Goal: Task Accomplishment & Management: Use online tool/utility

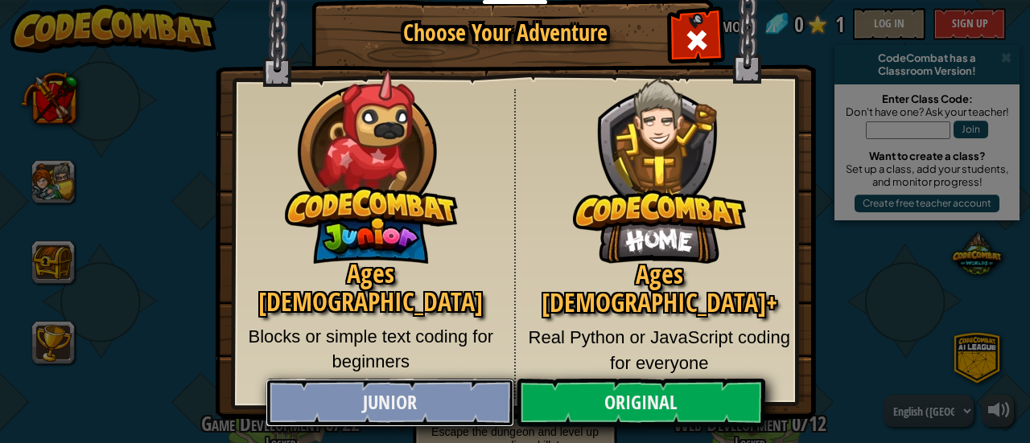
click at [410, 395] on link "Junior" at bounding box center [390, 403] width 248 height 48
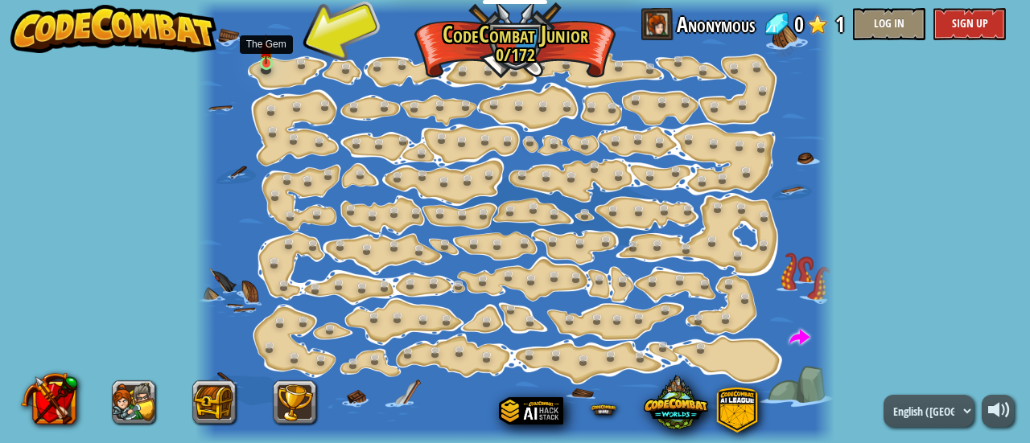
click at [270, 64] on img at bounding box center [266, 49] width 14 height 31
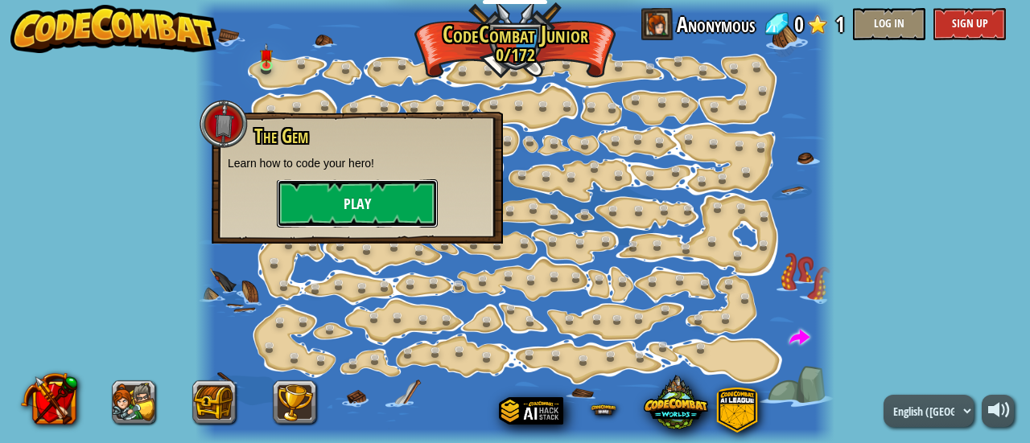
click at [330, 207] on button "Play" at bounding box center [357, 203] width 161 height 48
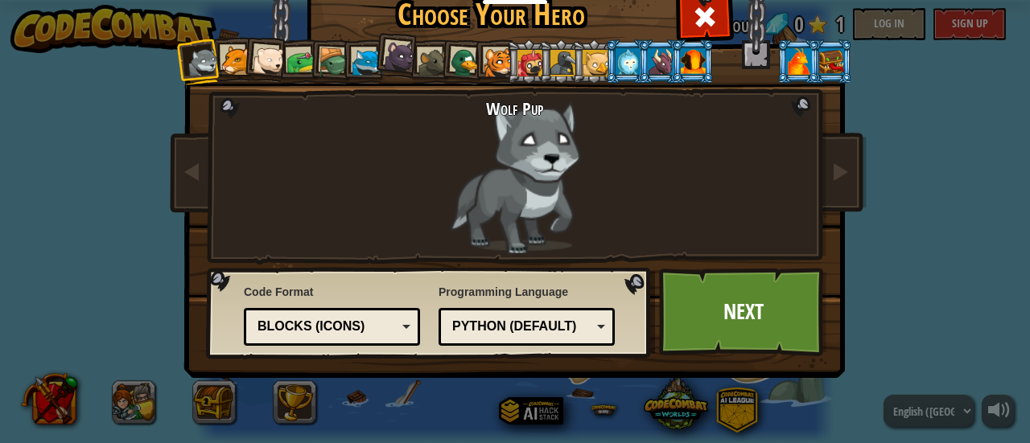
click at [404, 326] on div "Text code Blocks and code Blocks Blocks (Icons) Blocks (Icons)" at bounding box center [332, 327] width 176 height 38
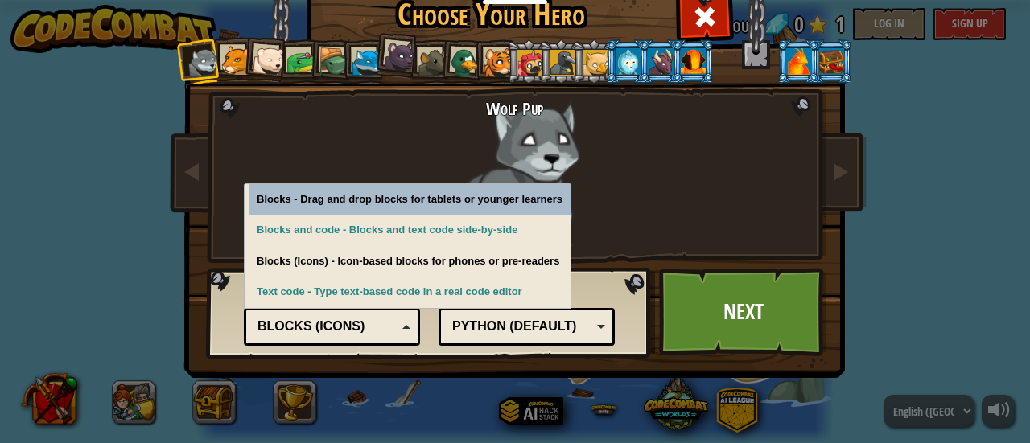
click at [404, 326] on div "Text code Blocks and code Blocks Blocks (Icons) Blocks (Icons)" at bounding box center [332, 327] width 176 height 38
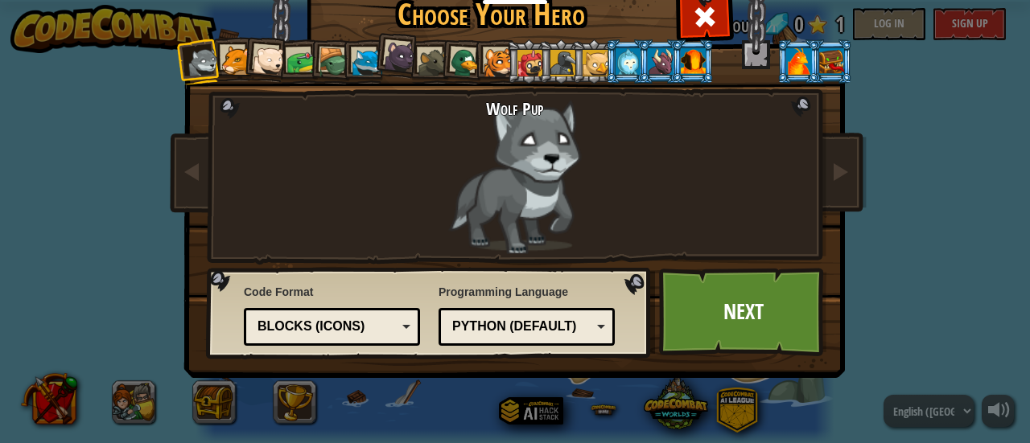
click at [373, 329] on div "Blocks (Icons)" at bounding box center [327, 327] width 139 height 19
click at [707, 311] on link "Next" at bounding box center [743, 312] width 168 height 89
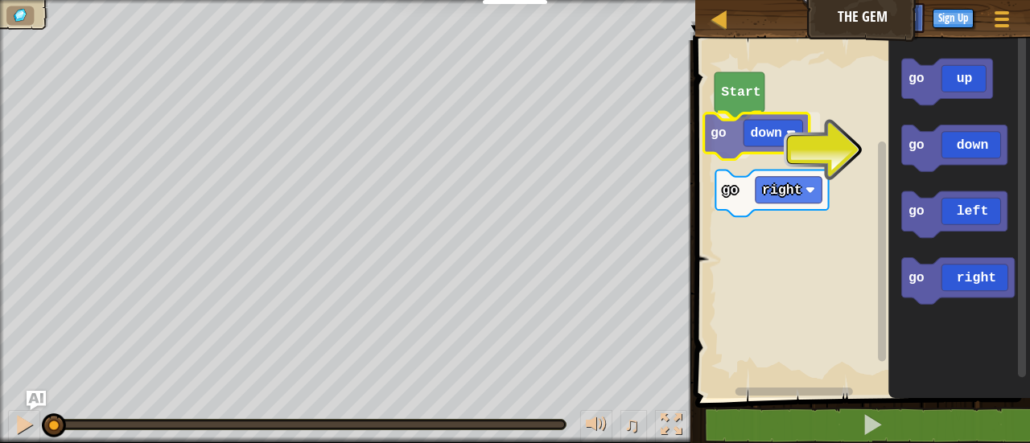
click at [742, 137] on div "Start go down go right go up go down go left go right go down" at bounding box center [861, 215] width 340 height 366
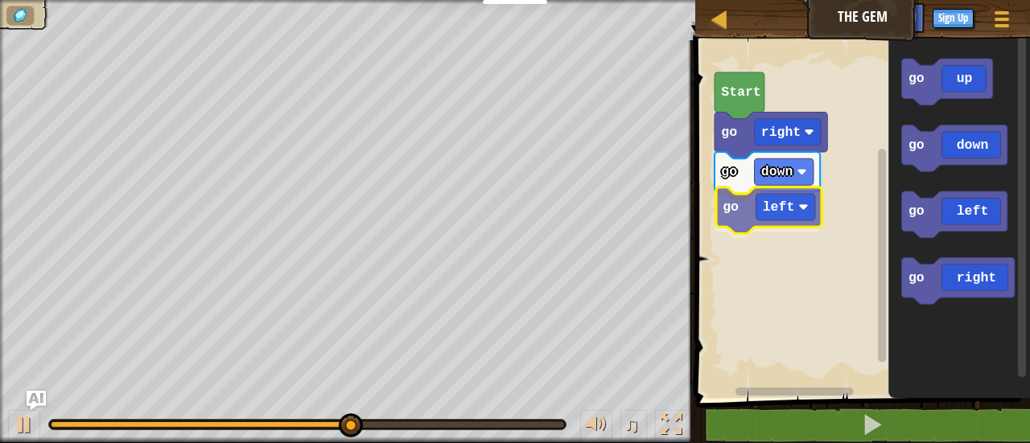
click at [756, 220] on div "go down go left go right Start go up go down go left go right go left" at bounding box center [861, 215] width 340 height 366
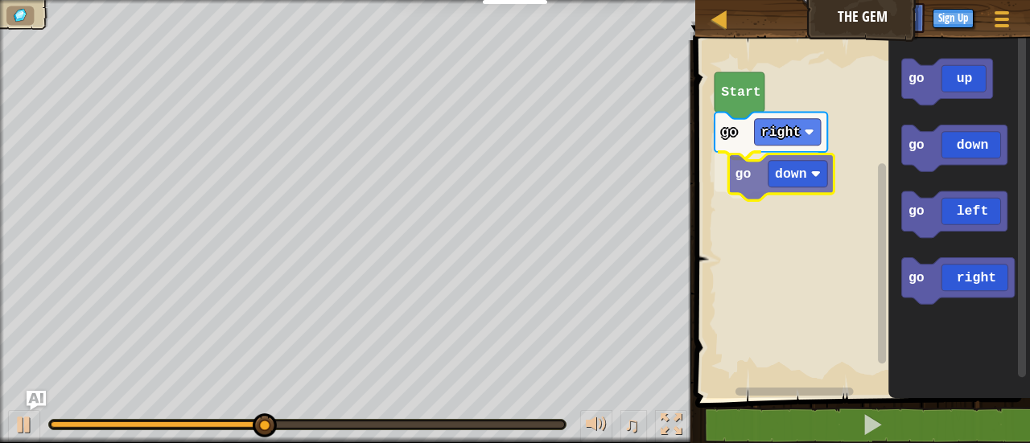
click at [763, 179] on div "go right go down Start go up go down go left go right go down" at bounding box center [861, 215] width 340 height 366
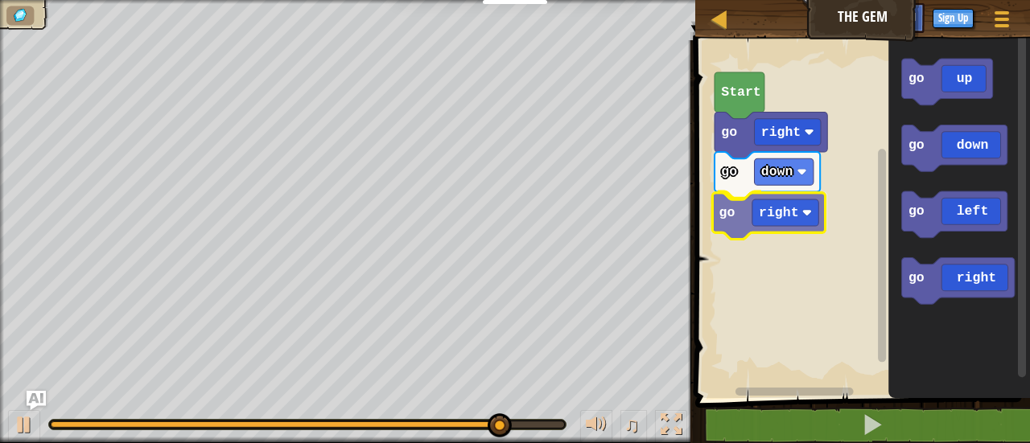
click at [763, 223] on div "go right go down go right Start go up go down go left go right go right" at bounding box center [861, 215] width 340 height 366
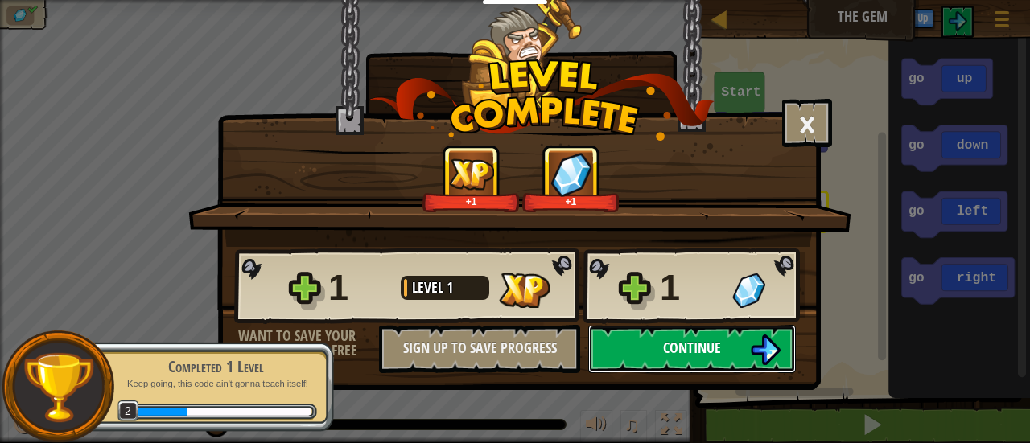
click at [732, 357] on button "Continue" at bounding box center [692, 349] width 208 height 48
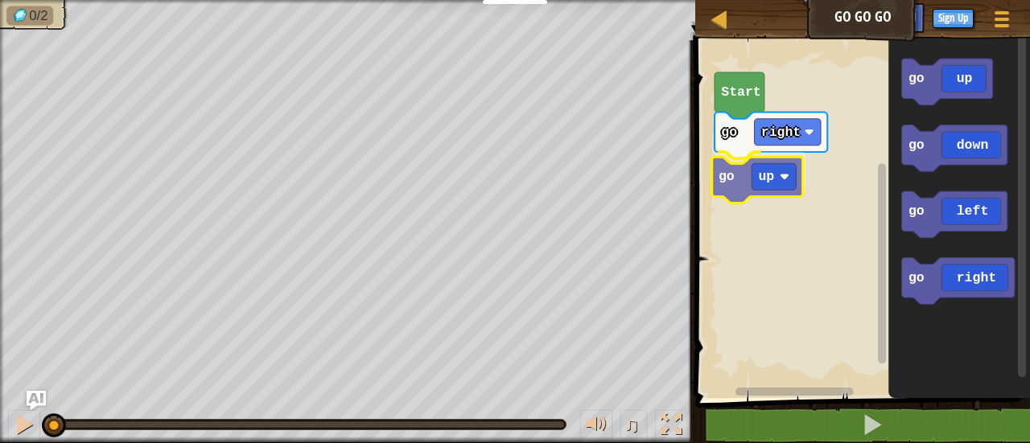
click at [763, 189] on div "go right go up Start go up go down go left go right go up" at bounding box center [861, 215] width 340 height 366
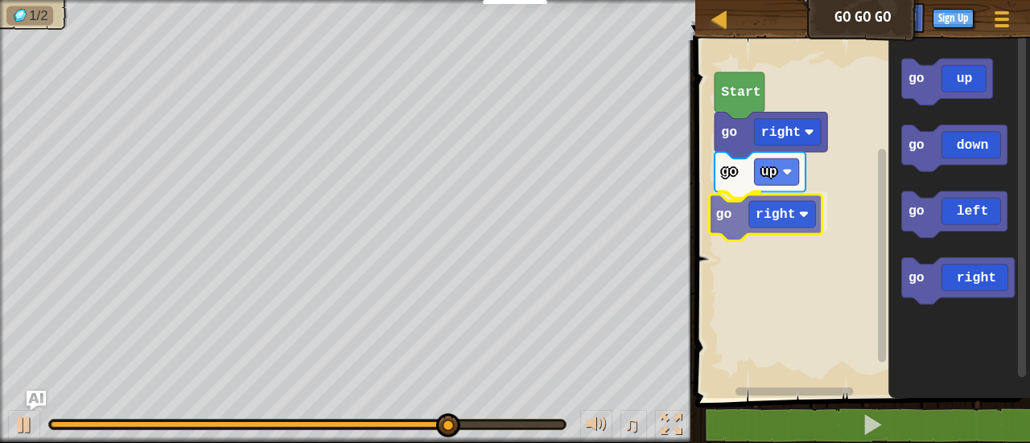
click at [744, 220] on div "go right go up go right Start go up go down go left go right go right" at bounding box center [861, 215] width 340 height 366
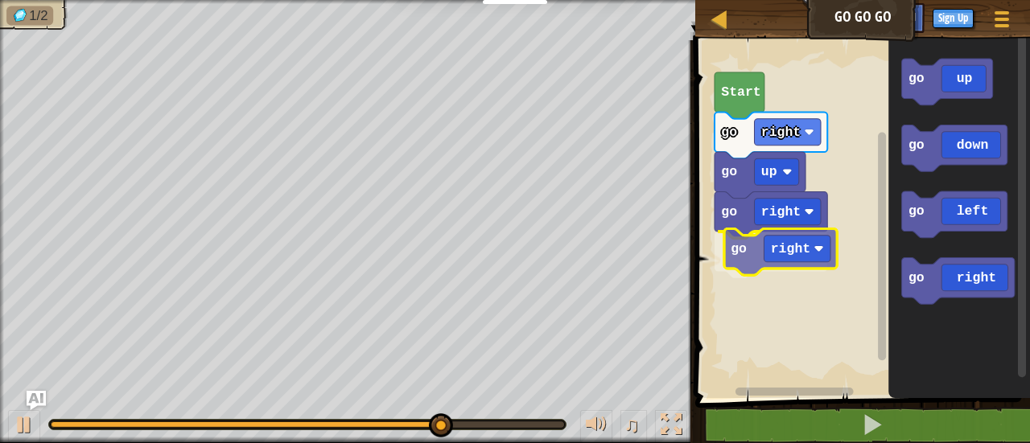
click at [777, 252] on div "go right go up go right go right Start go up go down go left go right go right" at bounding box center [861, 215] width 340 height 366
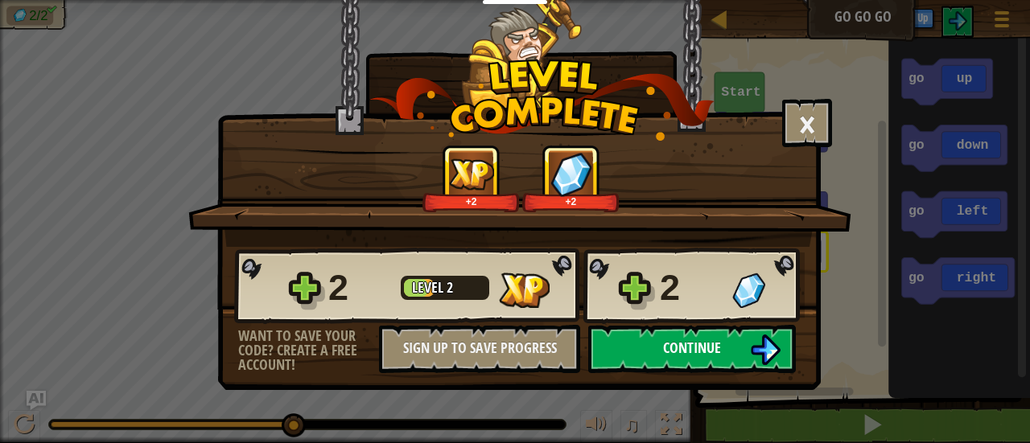
click at [712, 360] on button "Continue" at bounding box center [692, 349] width 208 height 48
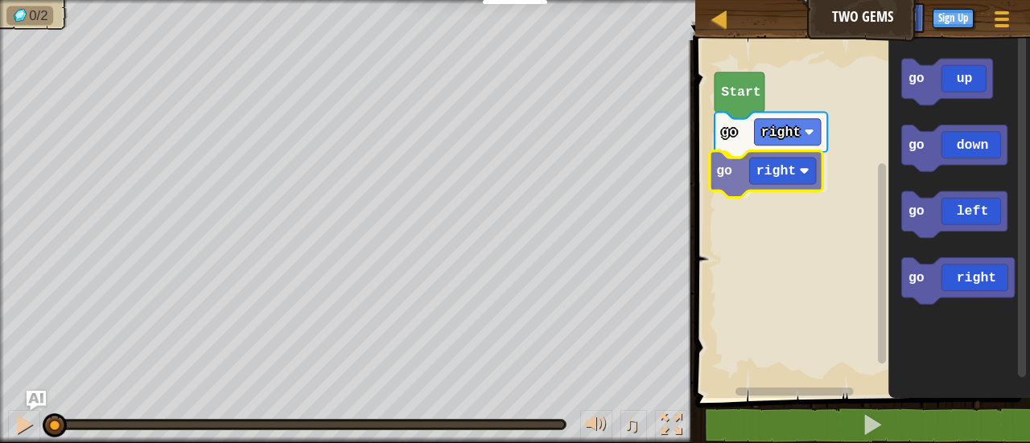
click at [735, 183] on div "go right go right Start go up go down go left go right go right" at bounding box center [861, 215] width 340 height 366
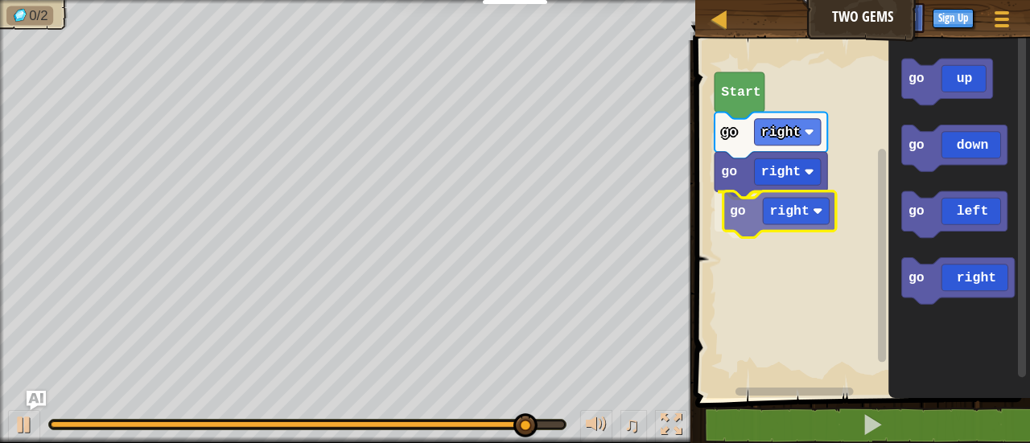
click at [744, 205] on div "go right go right go right Start go up go down go left go right go right" at bounding box center [861, 215] width 340 height 366
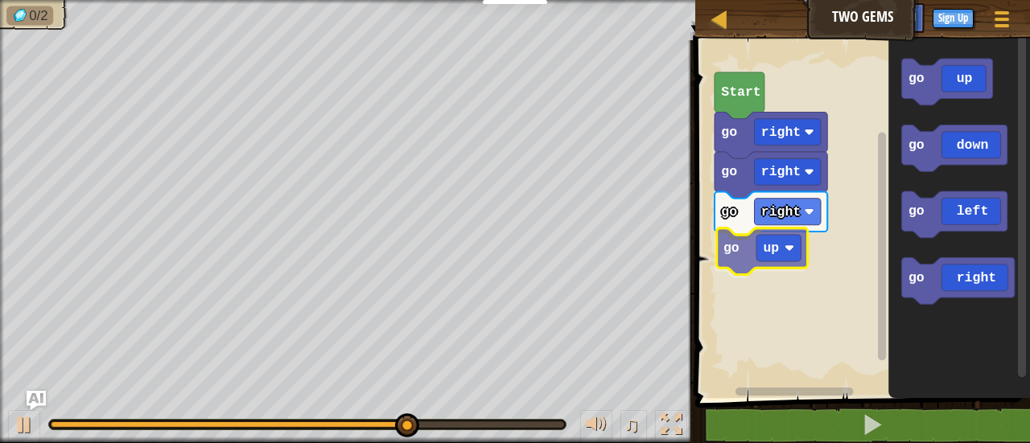
click at [740, 252] on div "go right go right go right go up Start go up go down go left go right go up" at bounding box center [861, 215] width 340 height 366
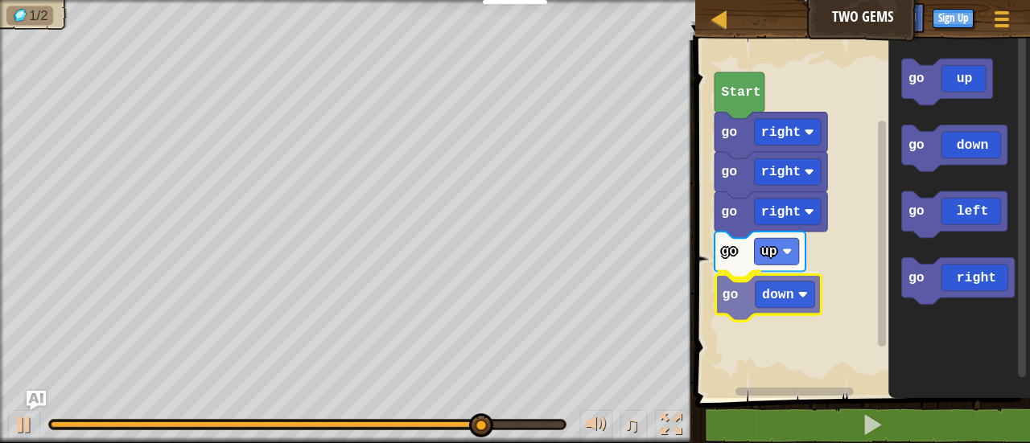
click at [744, 305] on div "go right go right go right go up go down Start go up go down go left go right g…" at bounding box center [861, 215] width 340 height 366
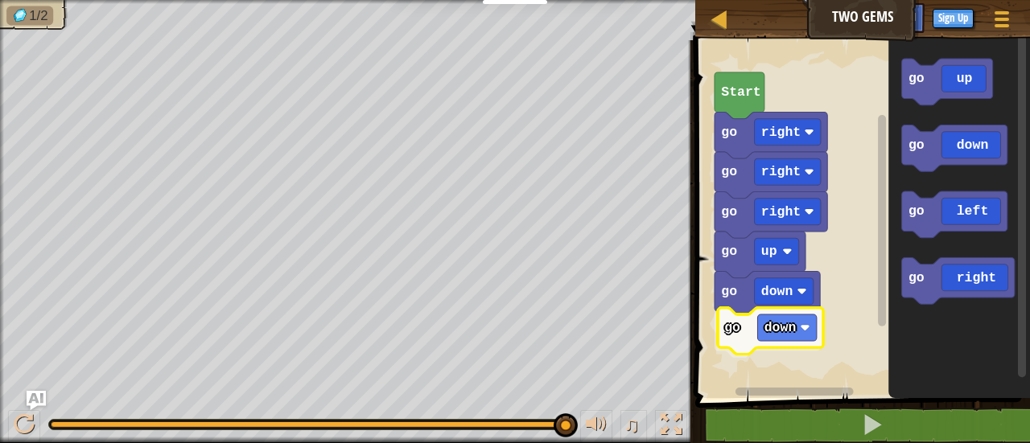
click at [750, 338] on div "go right go right go right go up go down go down Start go up go down go left go…" at bounding box center [861, 215] width 340 height 366
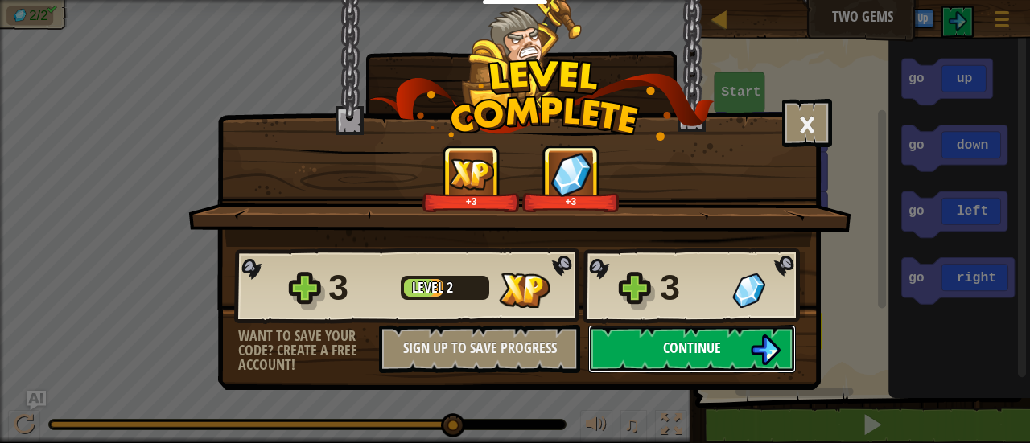
click at [697, 348] on span "Continue" at bounding box center [692, 348] width 58 height 20
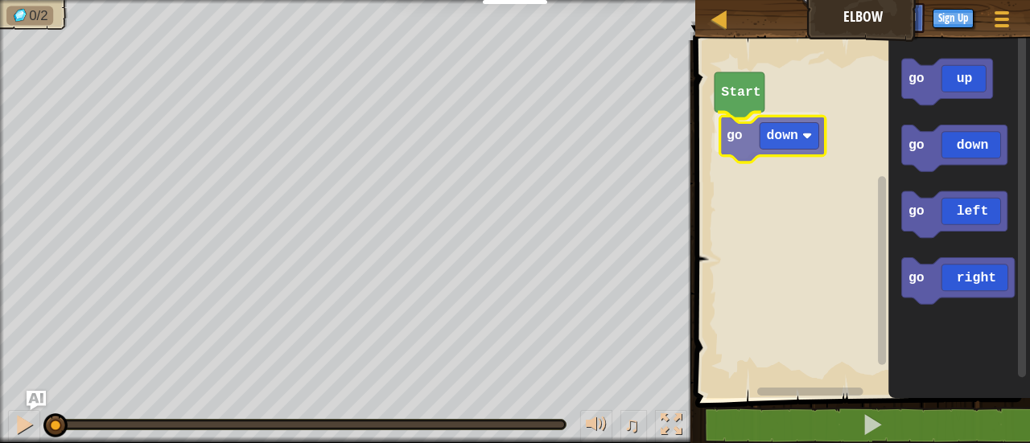
click at [753, 135] on div "Start go down go up go down go left go right go down" at bounding box center [861, 215] width 340 height 366
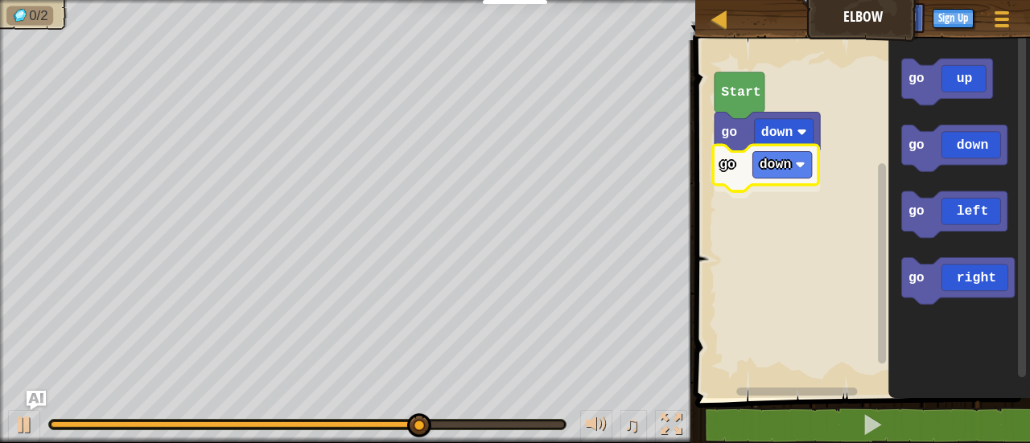
click at [738, 174] on div "go down go down Start go up go down go left go right go down" at bounding box center [861, 215] width 340 height 366
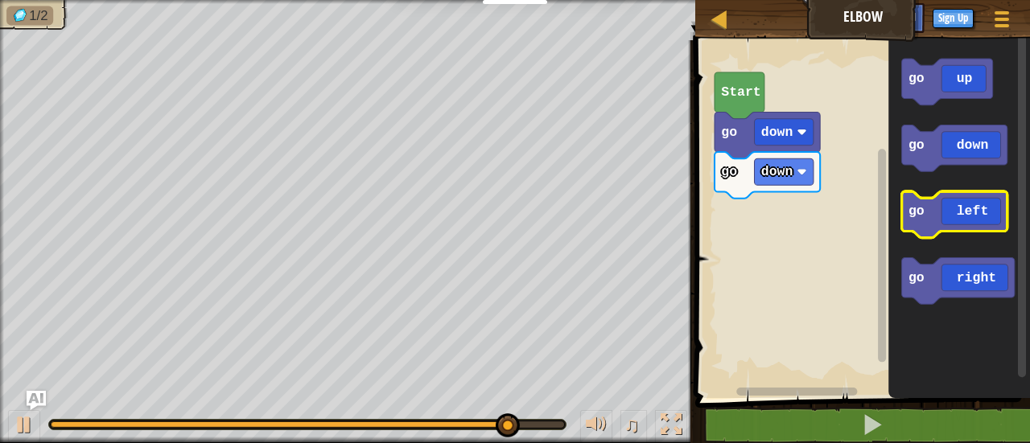
click at [928, 225] on icon "Blockly Workspace" at bounding box center [954, 215] width 105 height 47
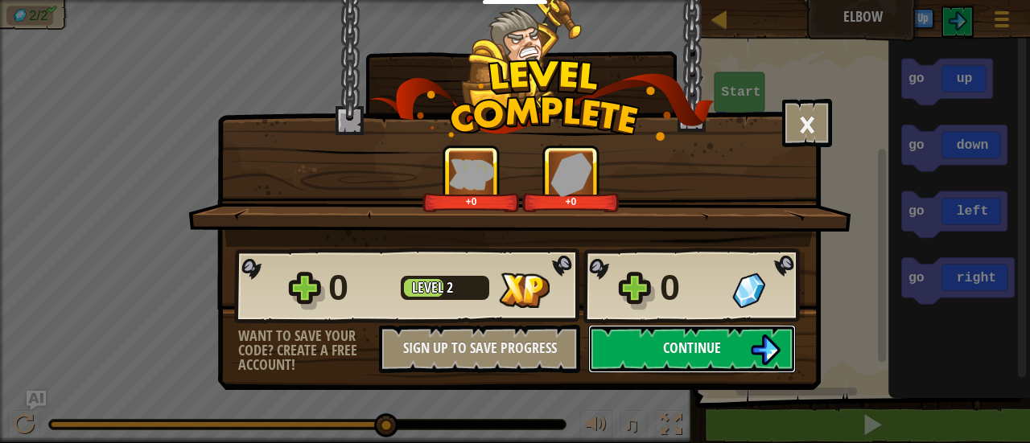
click at [700, 336] on button "Continue" at bounding box center [692, 349] width 208 height 48
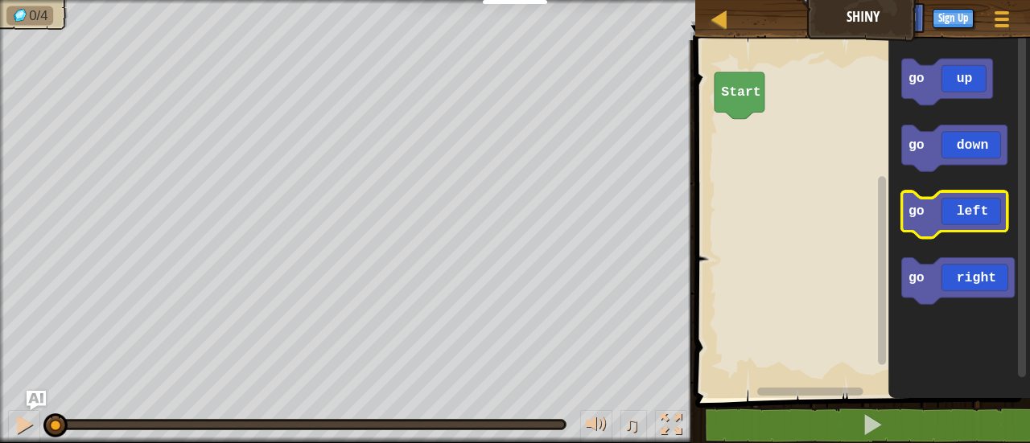
click at [913, 211] on text "go" at bounding box center [917, 211] width 16 height 15
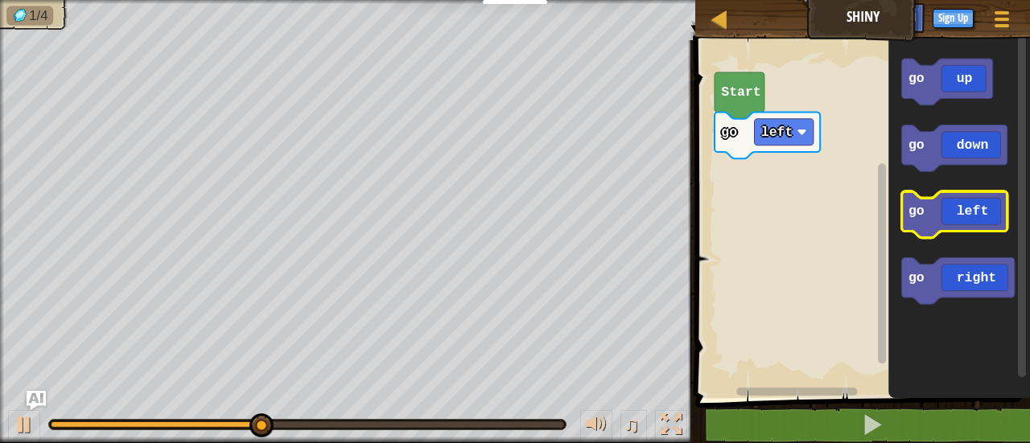
click at [977, 220] on icon "Blockly Workspace" at bounding box center [954, 215] width 105 height 47
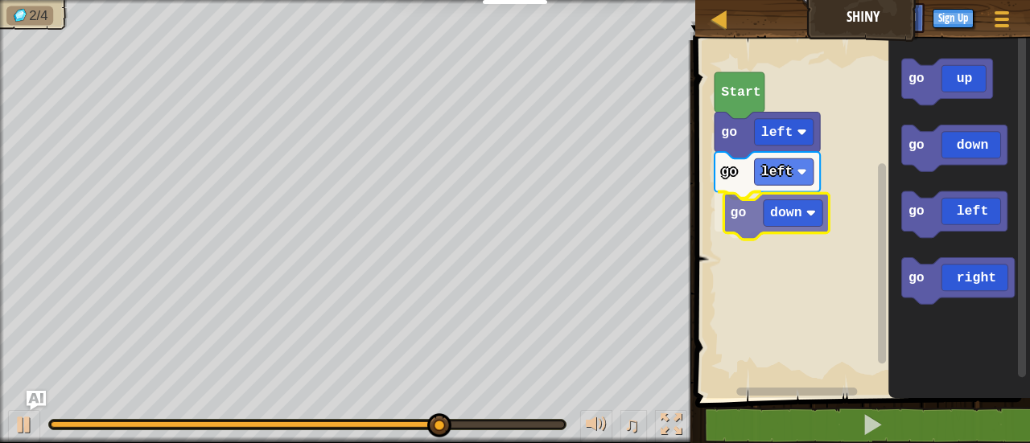
click at [779, 233] on div "go left go left go down Start go up go down go left go right go down" at bounding box center [861, 215] width 340 height 366
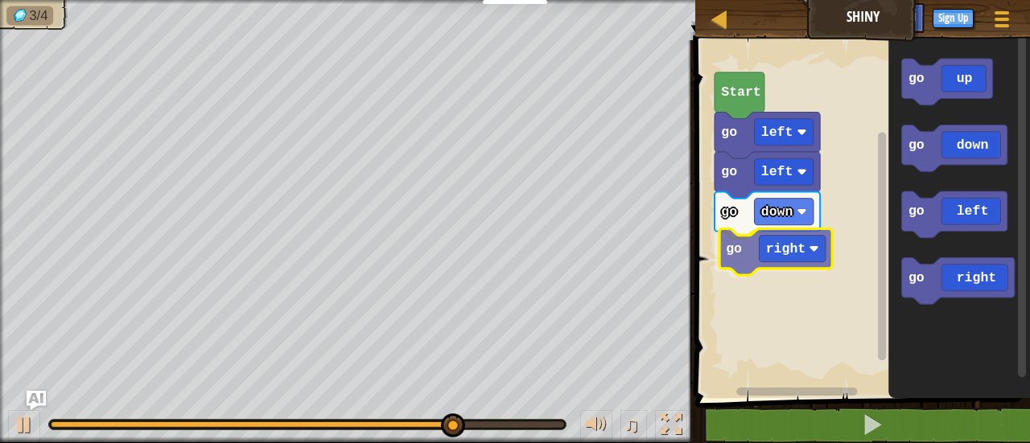
click at [765, 257] on div "go left go left go down go right Start go up go down go left go right go right" at bounding box center [861, 215] width 340 height 366
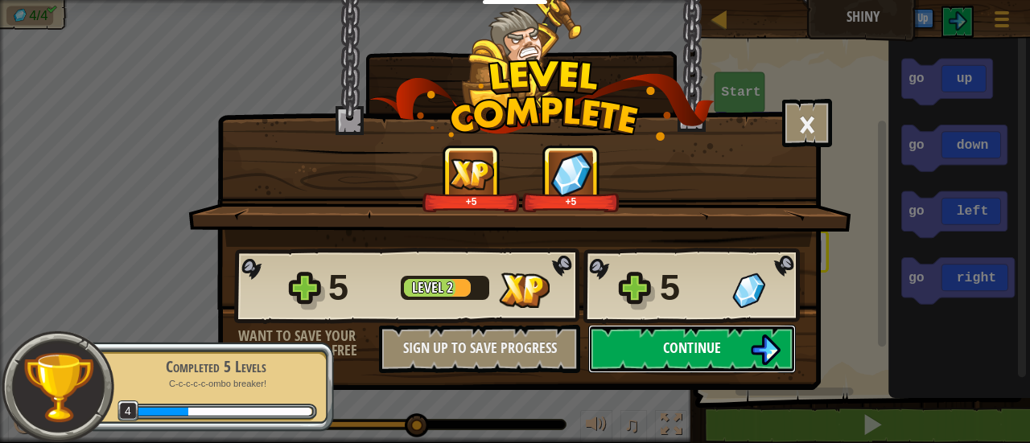
click at [678, 340] on span "Continue" at bounding box center [692, 348] width 58 height 20
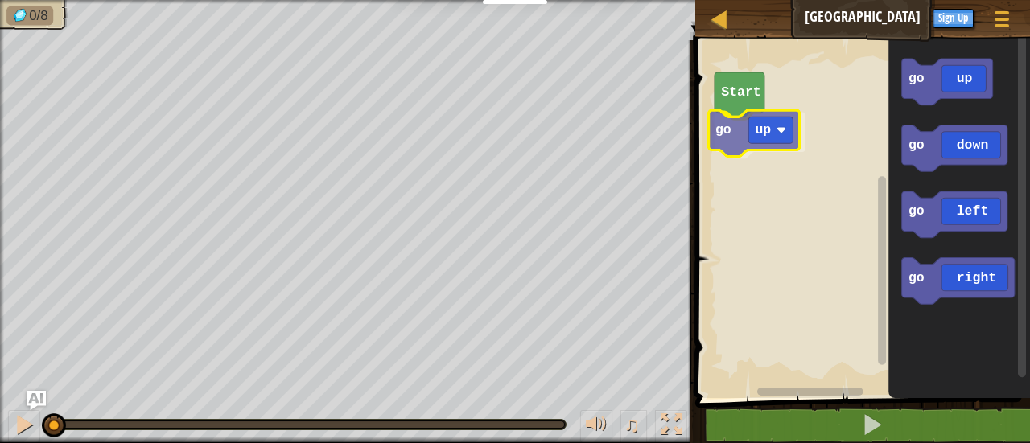
click at [753, 141] on div "Start go up go up go down go left go right go up" at bounding box center [861, 215] width 340 height 366
